Goal: Task Accomplishment & Management: Manage account settings

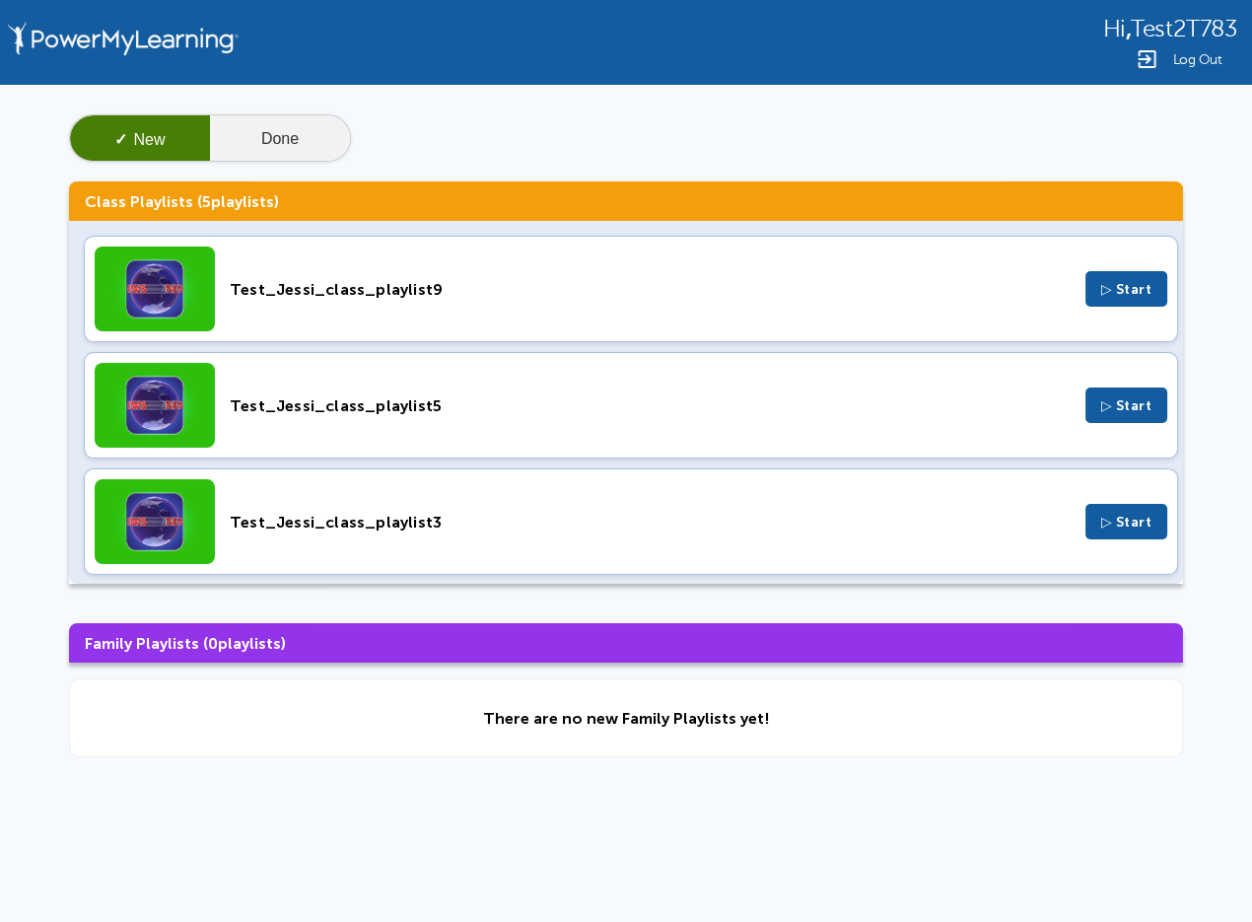
click at [295, 116] on button "Done" at bounding box center [280, 138] width 140 height 47
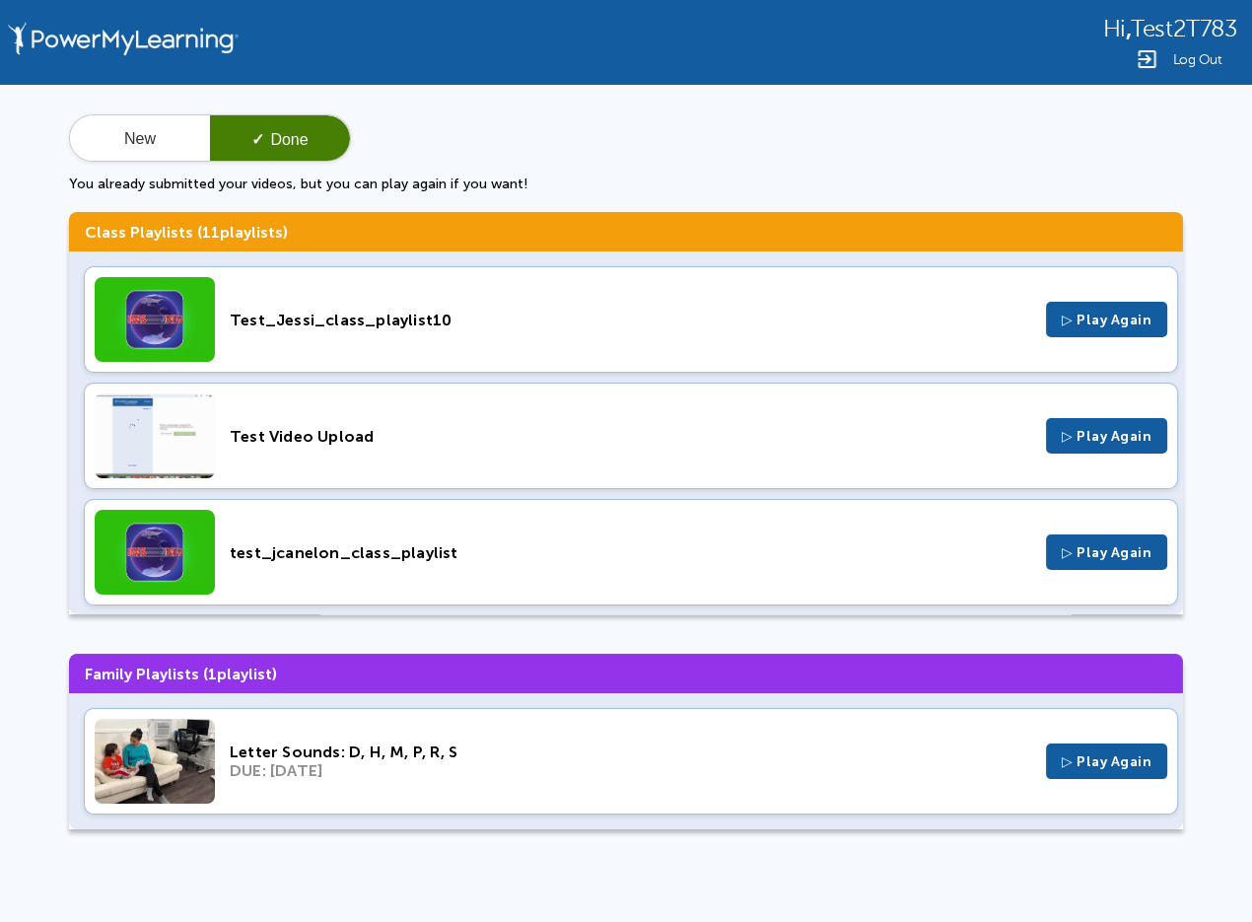
click at [295, 133] on button "✓ Done" at bounding box center [280, 138] width 140 height 47
click at [299, 324] on div "Test_Jessi_class_playlist10" at bounding box center [630, 319] width 801 height 19
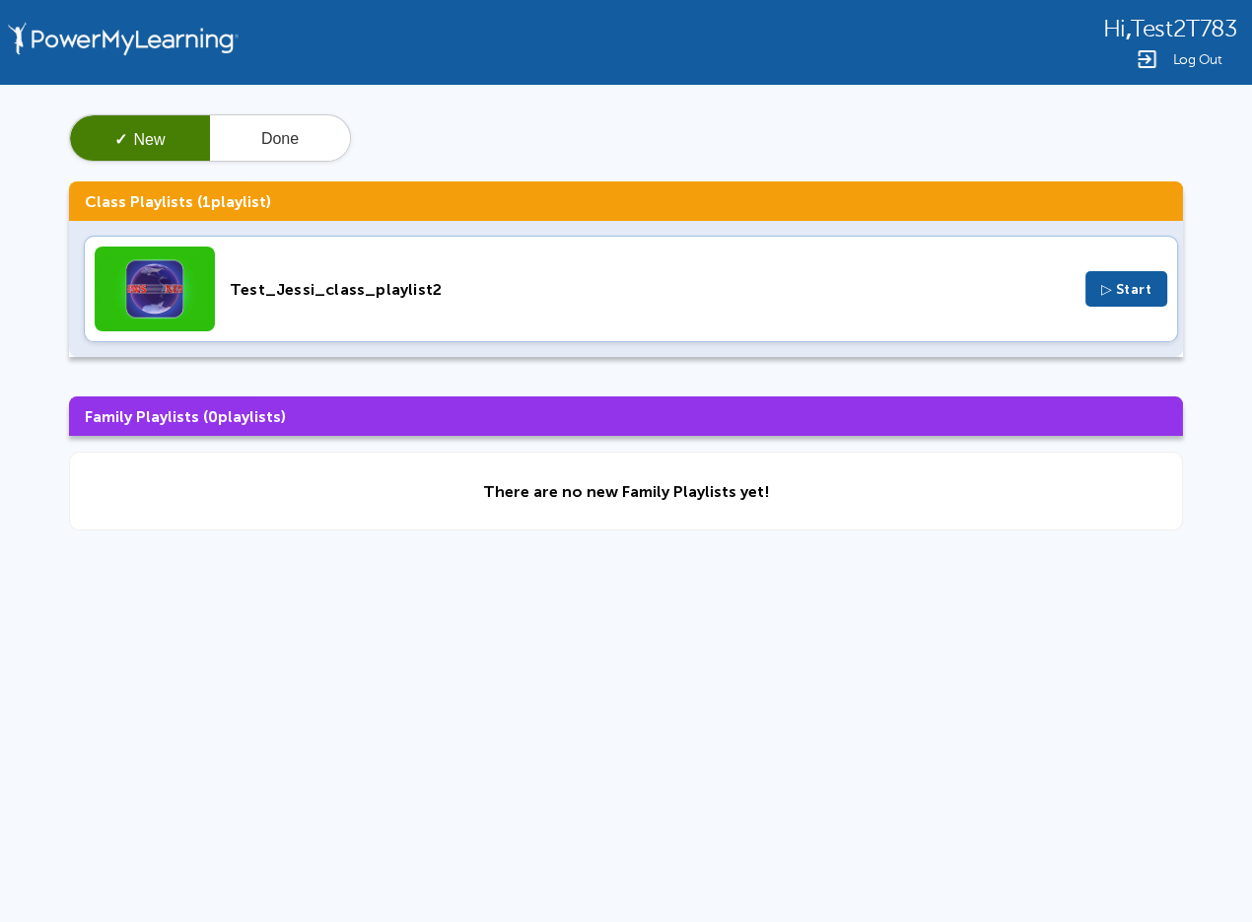
click at [1190, 23] on span "Test2T783" at bounding box center [1182, 29] width 105 height 27
click at [1190, 22] on span "Test2T783" at bounding box center [1182, 29] width 105 height 27
click at [1193, 11] on div "Hi , Test2T783 Log Out" at bounding box center [626, 42] width 1252 height 85
click at [1192, 53] on span "Log Out" at bounding box center [1196, 59] width 49 height 15
